Goal: Task Accomplishment & Management: Complete application form

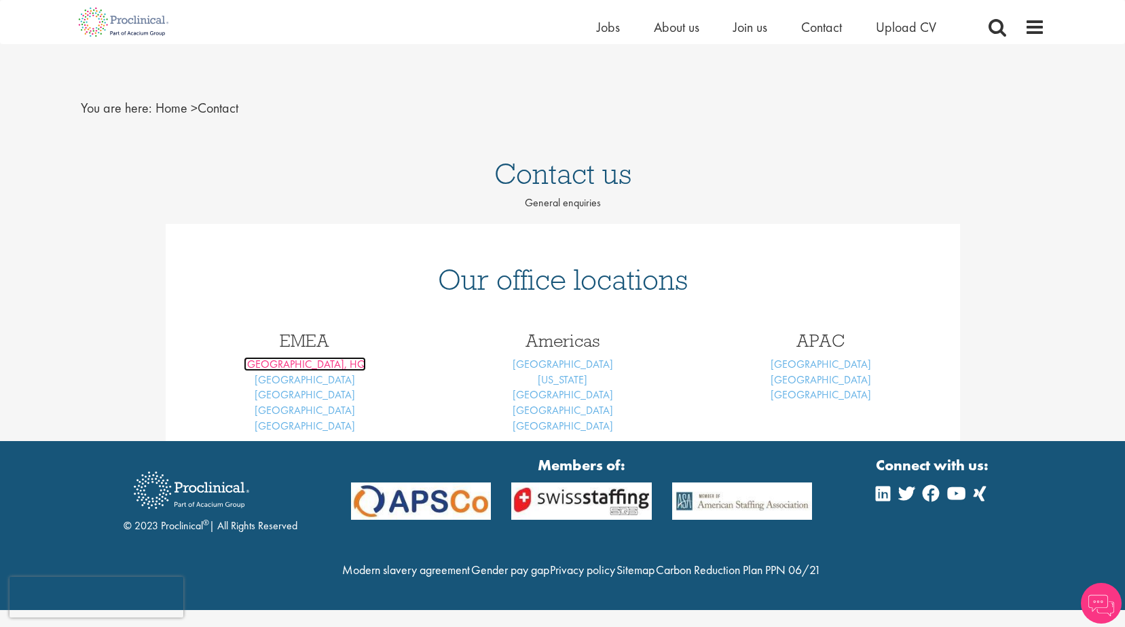
click at [318, 357] on link "London, HQ" at bounding box center [305, 364] width 122 height 14
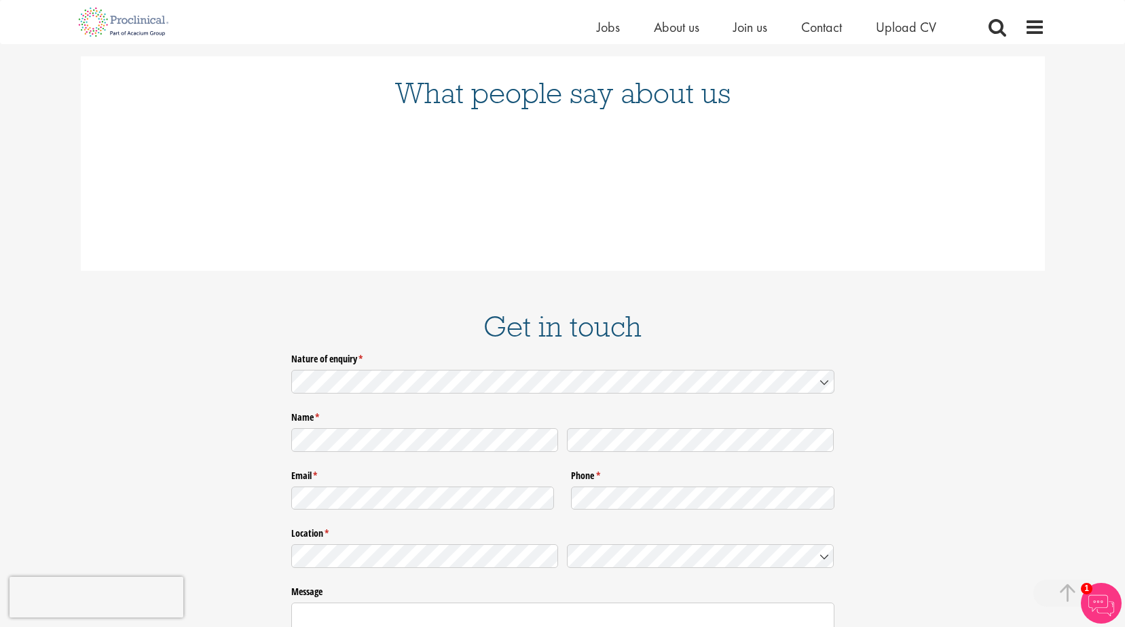
scroll to position [2105, 0]
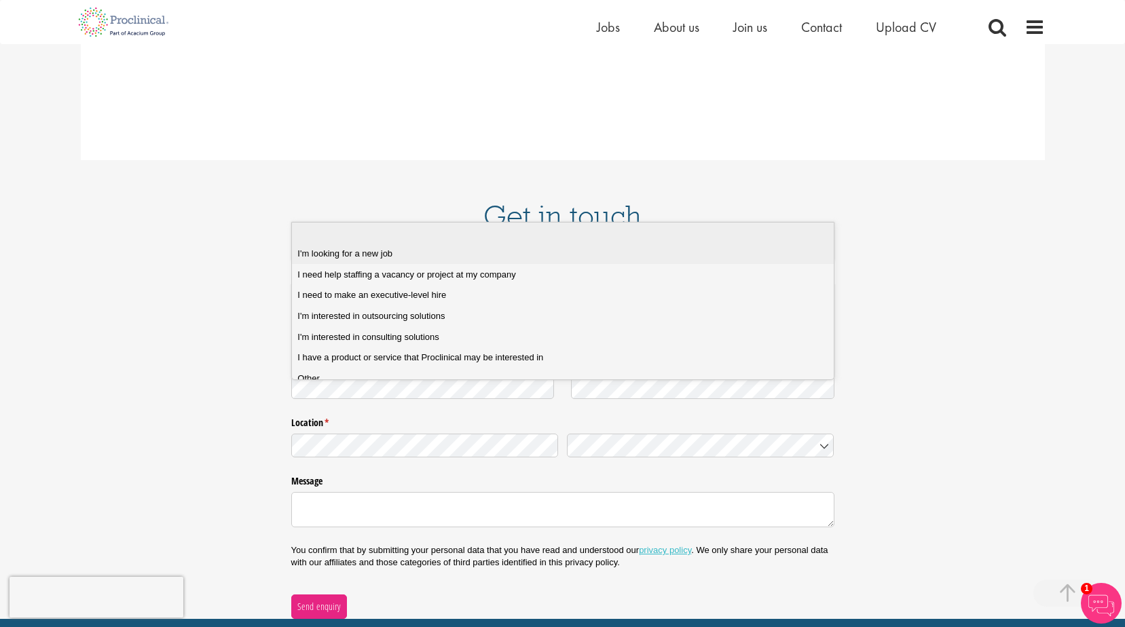
click at [623, 253] on div "I'm looking for a new job" at bounding box center [567, 254] width 540 height 12
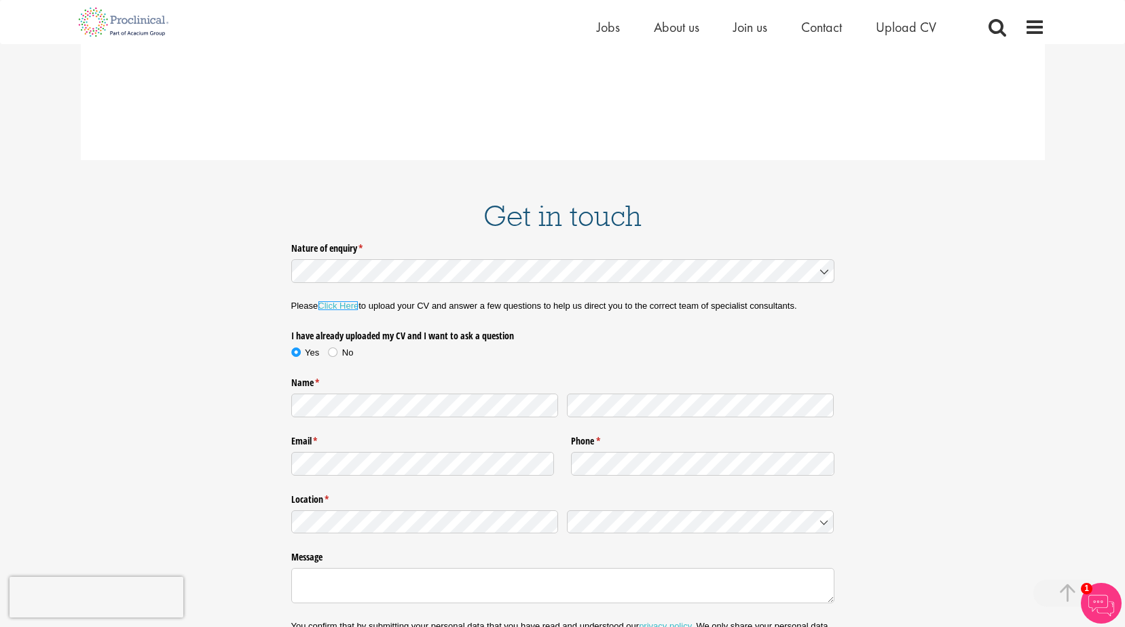
click at [352, 301] on link "Click Here" at bounding box center [338, 306] width 41 height 10
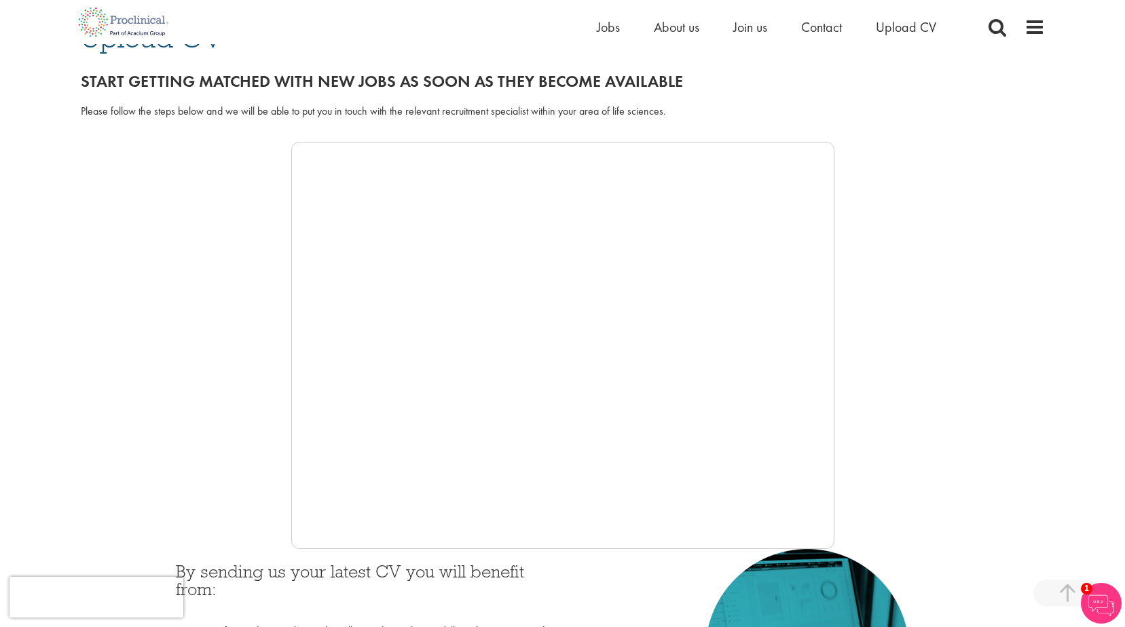
scroll to position [136, 0]
